Goal: Use online tool/utility: Utilize a website feature to perform a specific function

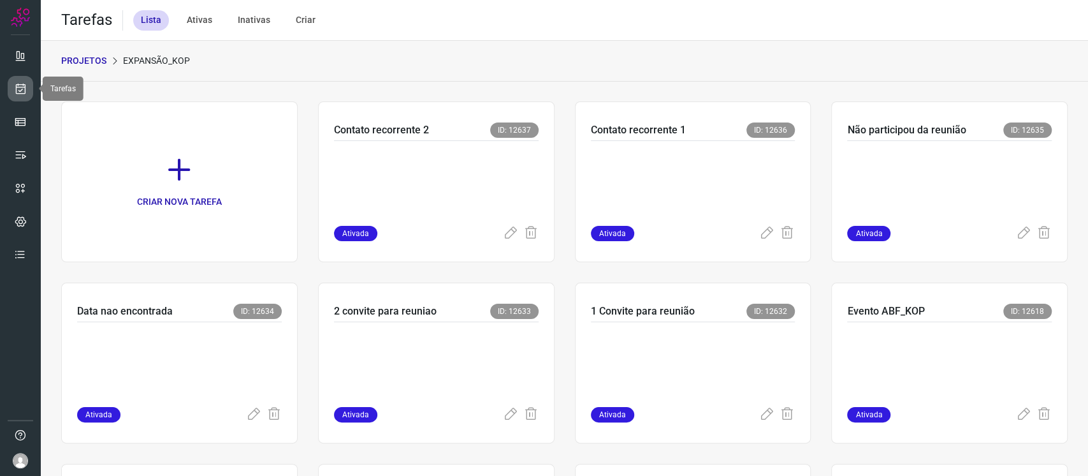
click at [17, 85] on icon at bounding box center [20, 88] width 13 height 13
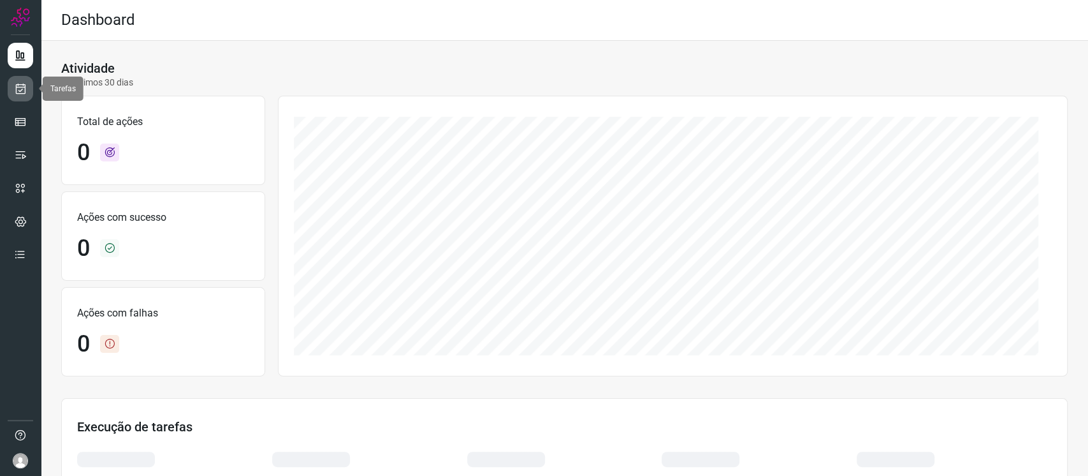
click at [24, 96] on link at bounding box center [21, 89] width 26 height 26
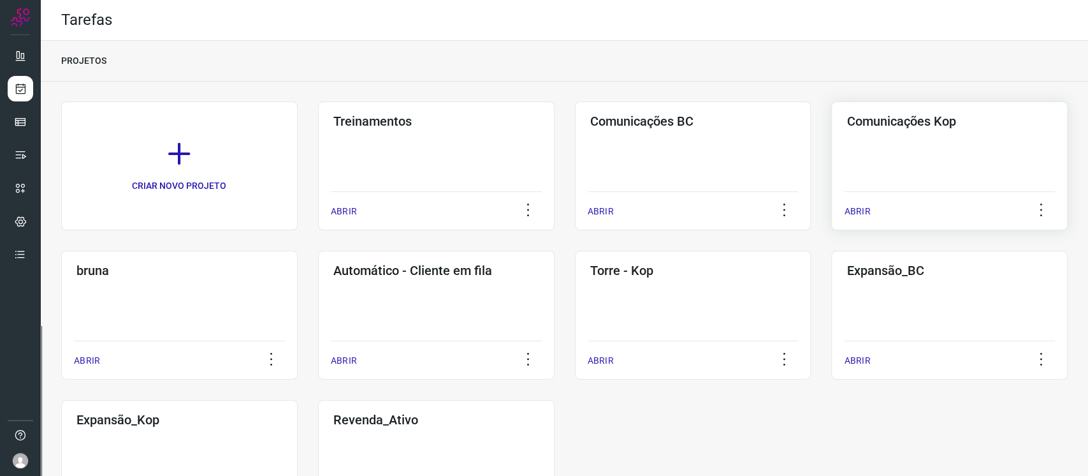
click at [298, 251] on div "Comunicações Kop ABRIR" at bounding box center [179, 315] width 237 height 129
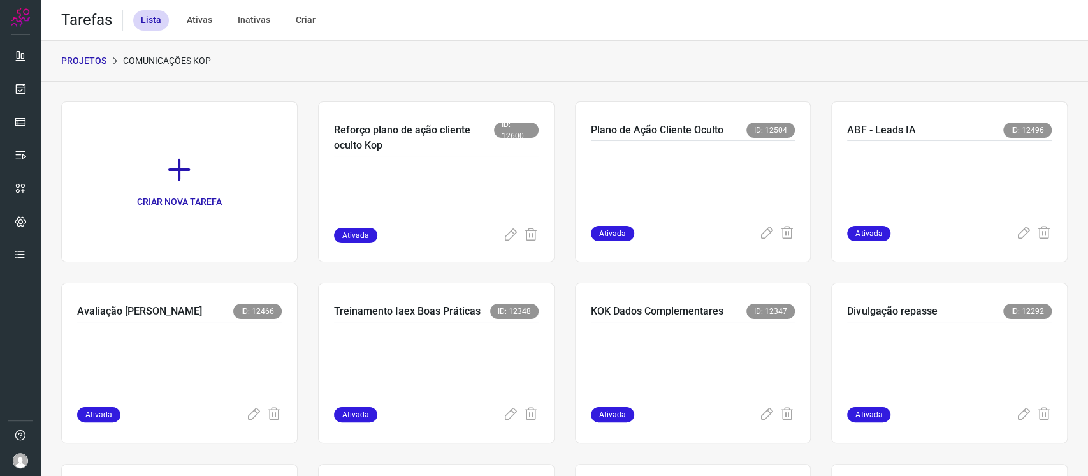
click at [92, 57] on p "PROJETOS" at bounding box center [83, 60] width 45 height 13
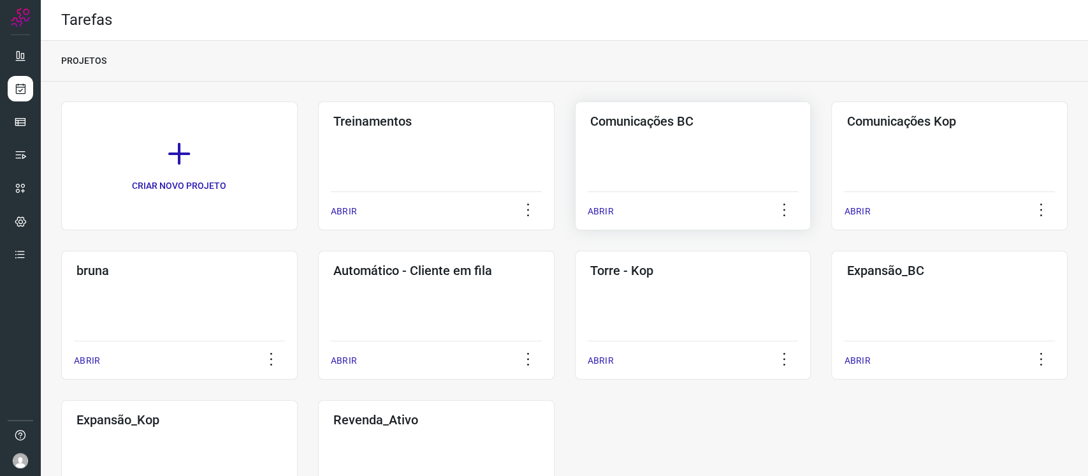
click at [831, 161] on div "Comunicações BC ABRIR" at bounding box center [949, 165] width 237 height 129
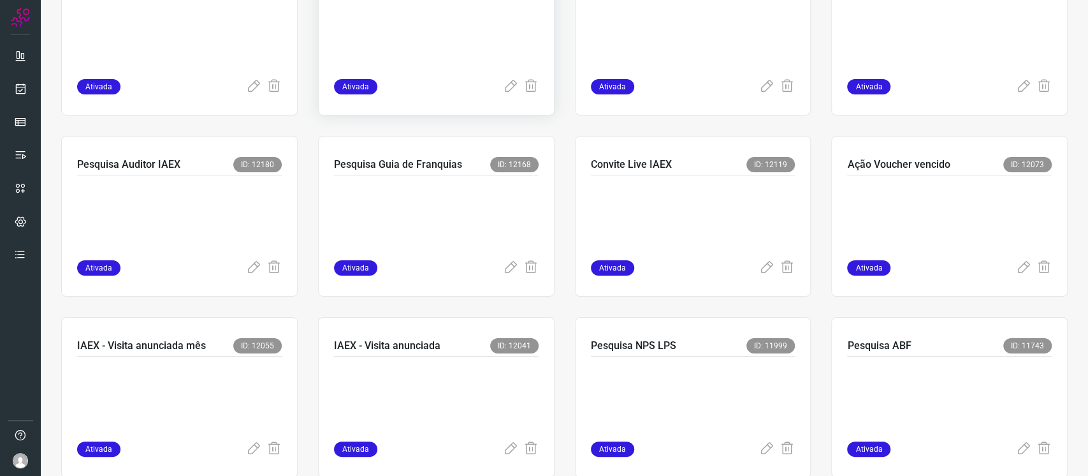
scroll to position [340, 0]
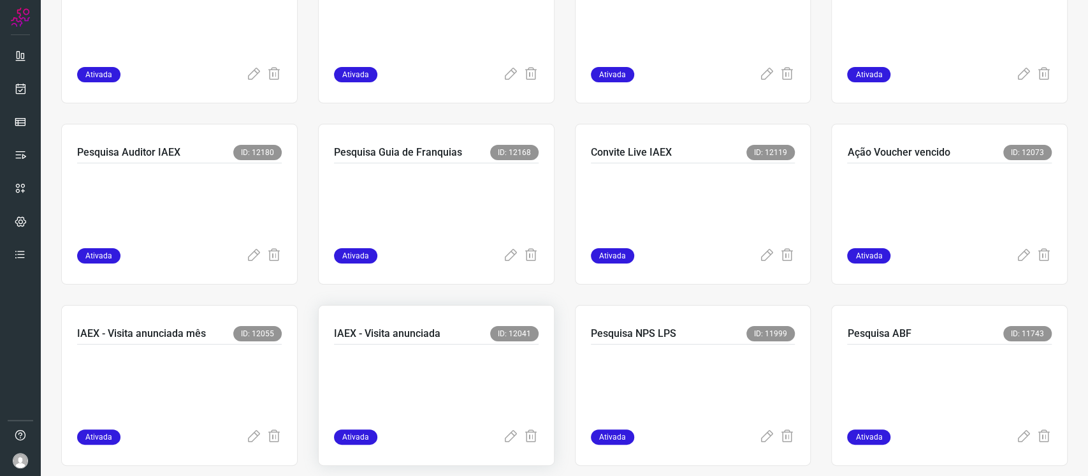
click at [473, 366] on p at bounding box center [429, 384] width 191 height 64
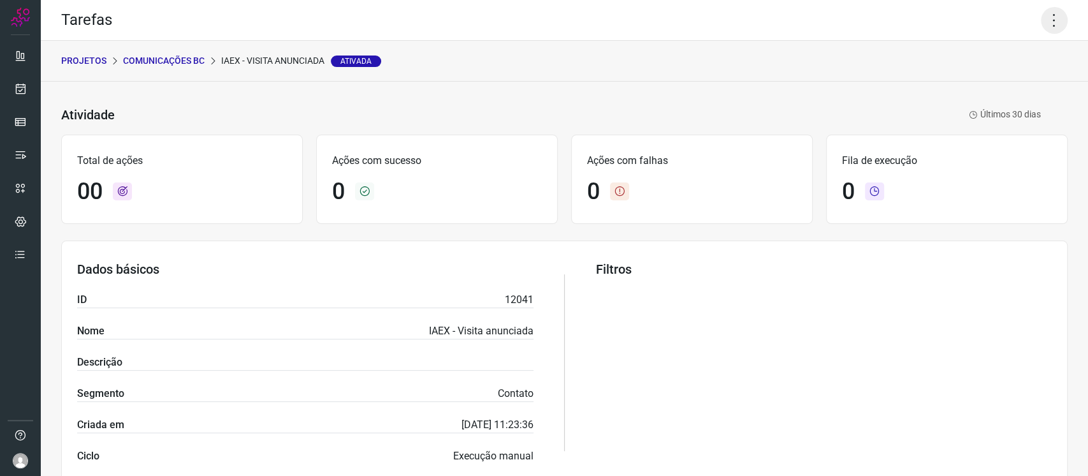
click at [1046, 16] on icon at bounding box center [1054, 20] width 27 height 27
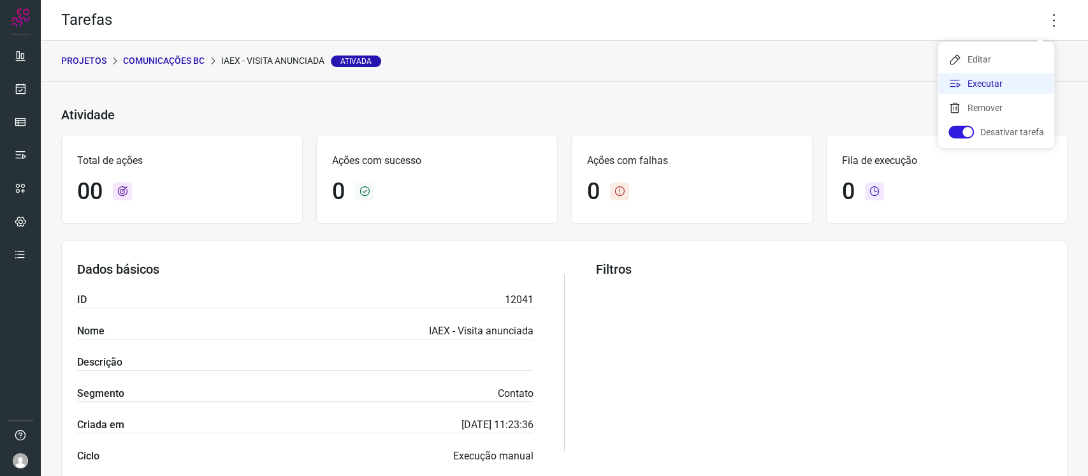
click at [959, 81] on icon at bounding box center [955, 83] width 13 height 13
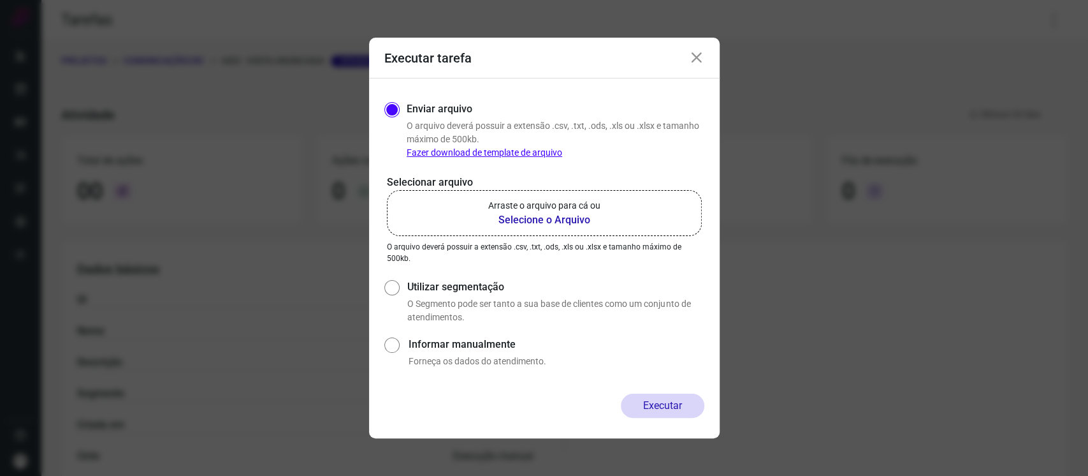
click at [568, 206] on p "Arraste o arquivo para cá ou" at bounding box center [544, 205] width 112 height 13
click at [0, 0] on input "Arraste o arquivo para cá ou Selecione o Arquivo" at bounding box center [0, 0] width 0 height 0
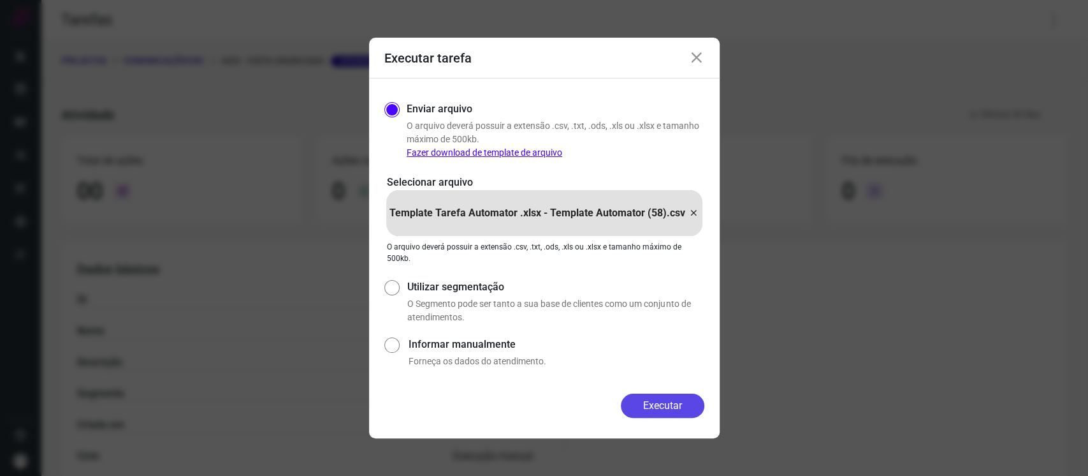
click at [691, 418] on div "Executar" at bounding box center [544, 415] width 351 height 45
click at [685, 411] on button "Executar" at bounding box center [663, 405] width 84 height 24
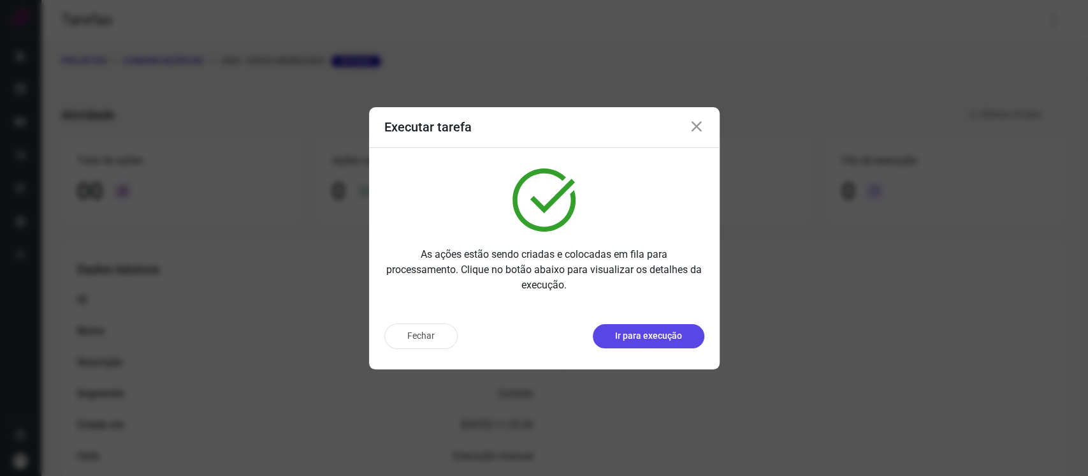
click at [687, 336] on button "Ir para execução" at bounding box center [649, 336] width 112 height 24
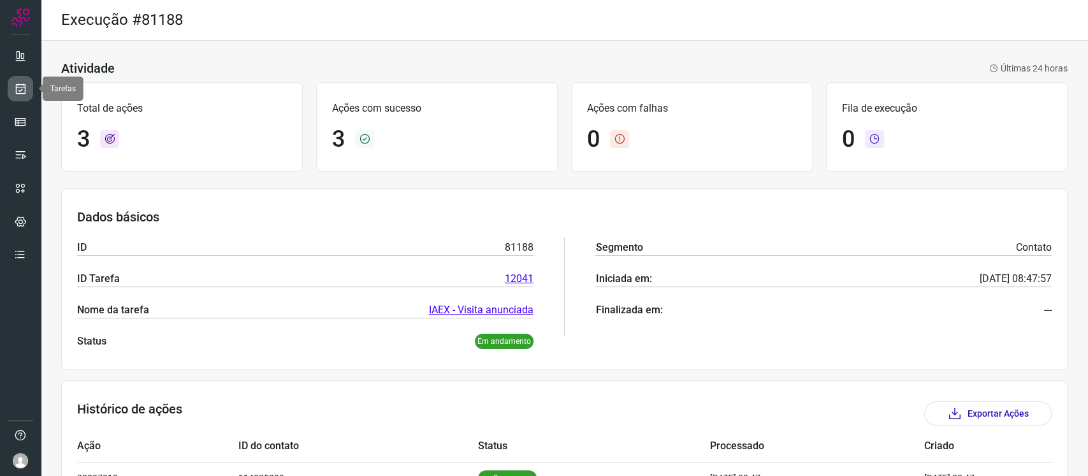
drag, startPoint x: 0, startPoint y: 92, endPoint x: 11, endPoint y: 86, distance: 13.1
click at [0, 92] on div at bounding box center [20, 238] width 41 height 476
click at [11, 85] on link at bounding box center [21, 89] width 26 height 26
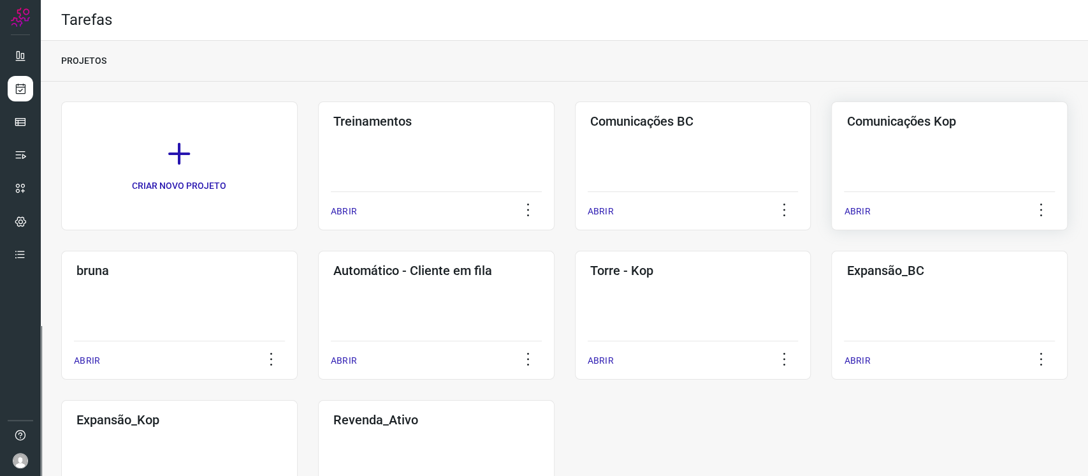
click at [298, 251] on div "Comunicações Kop ABRIR" at bounding box center [179, 315] width 237 height 129
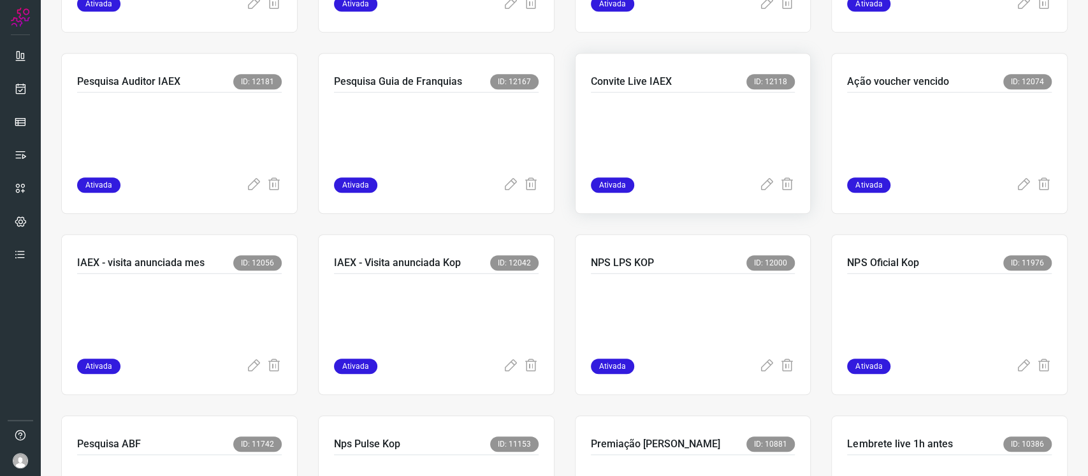
scroll to position [595, 0]
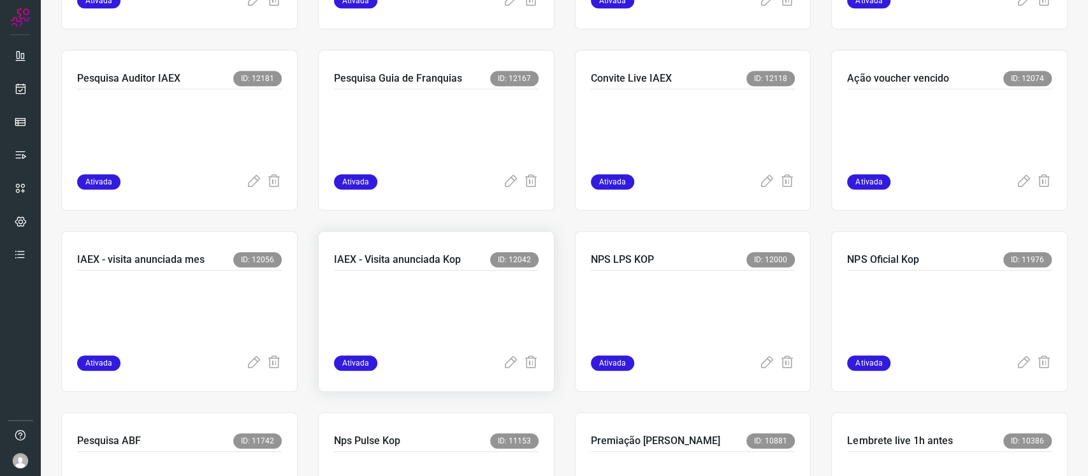
click at [512, 304] on p at bounding box center [429, 310] width 191 height 64
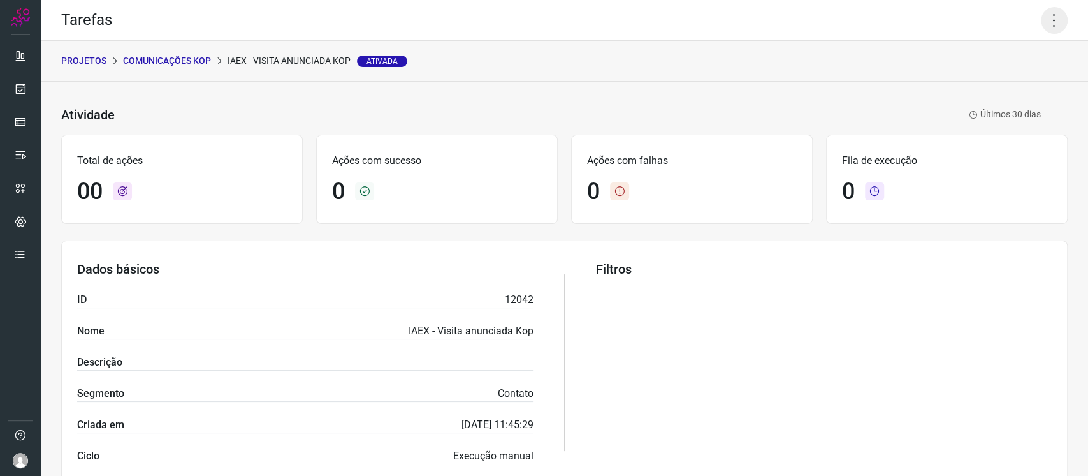
click at [1041, 16] on icon at bounding box center [1054, 20] width 27 height 27
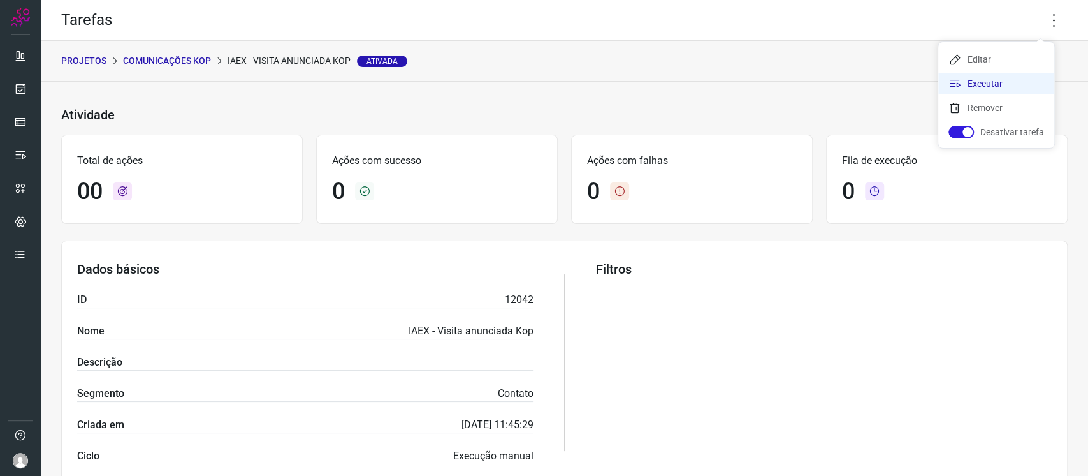
click at [1009, 86] on li "Executar" at bounding box center [997, 83] width 116 height 20
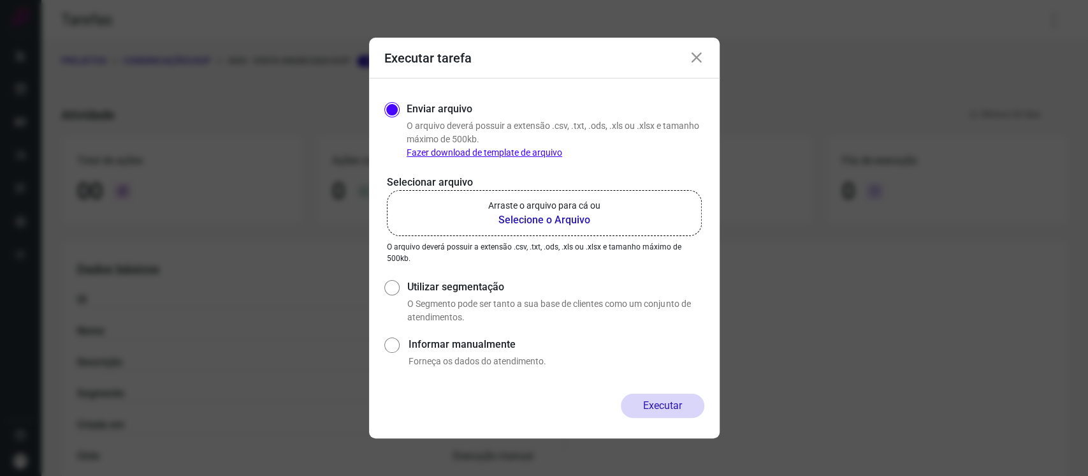
click at [615, 218] on label "Arraste o arquivo para cá ou Selecione o Arquivo" at bounding box center [544, 213] width 315 height 46
click at [0, 0] on input "Arraste o arquivo para cá ou Selecione o Arquivo" at bounding box center [0, 0] width 0 height 0
click at [595, 212] on b "Selecione o Arquivo" at bounding box center [544, 219] width 112 height 15
click at [0, 0] on input "Arraste o arquivo para cá ou Selecione o Arquivo" at bounding box center [0, 0] width 0 height 0
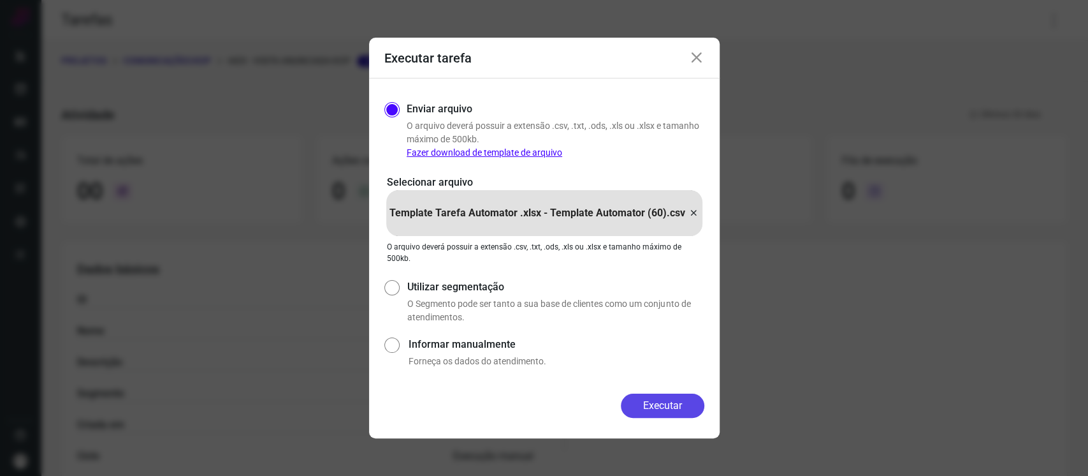
click at [673, 400] on button "Executar" at bounding box center [663, 405] width 84 height 24
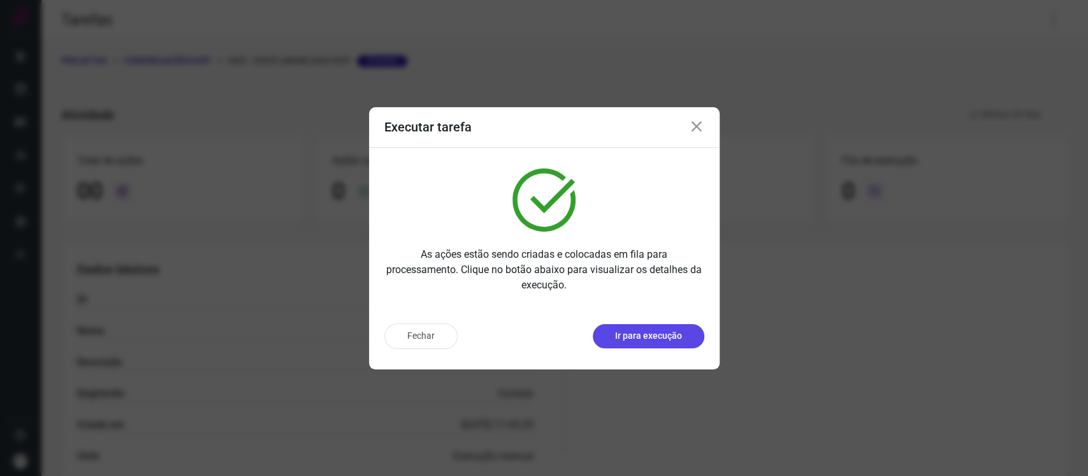
click at [661, 335] on p "Ir para execução" at bounding box center [648, 335] width 67 height 13
